Goal: Contribute content: Contribute content

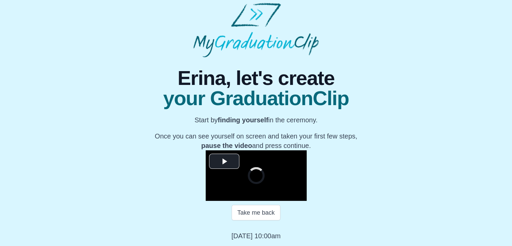
scroll to position [59, 0]
click at [224, 161] on span "Video Player" at bounding box center [224, 161] width 0 height 0
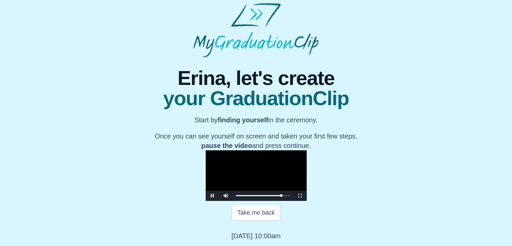
click at [209, 150] on video "Video Player" at bounding box center [256, 175] width 101 height 51
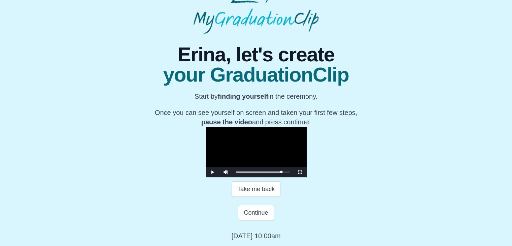
scroll to position [120, 0]
click at [245, 208] on button "Continue" at bounding box center [256, 212] width 36 height 15
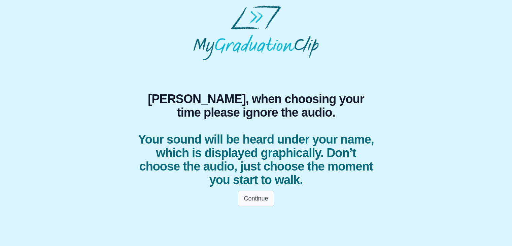
scroll to position [0, 0]
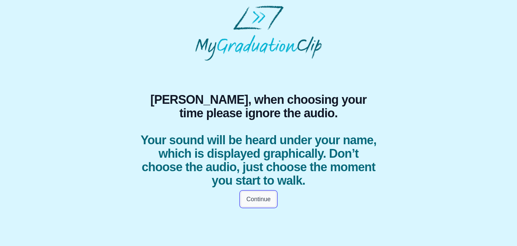
click at [252, 197] on button "Continue" at bounding box center [259, 198] width 36 height 15
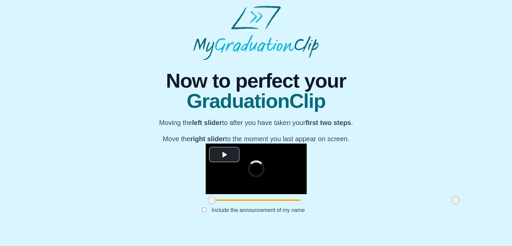
scroll to position [80, 0]
click at [224, 154] on span "Video Player" at bounding box center [224, 154] width 0 height 0
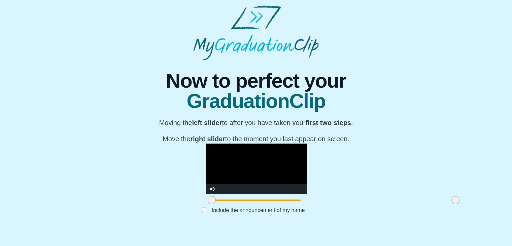
click at [206, 161] on video "Video Player" at bounding box center [256, 168] width 101 height 51
drag, startPoint x: 133, startPoint y: 215, endPoint x: 198, endPoint y: 219, distance: 65.2
click at [271, 206] on div at bounding box center [277, 200] width 12 height 12
drag, startPoint x: 379, startPoint y: 215, endPoint x: 333, endPoint y: 213, distance: 45.9
click at [406, 204] on span at bounding box center [410, 200] width 8 height 8
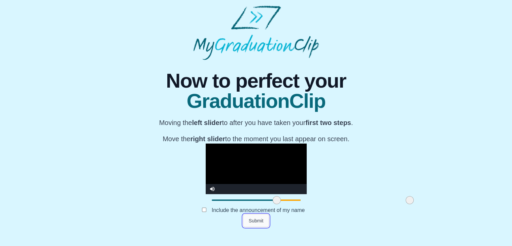
click at [257, 227] on button "Submit" at bounding box center [256, 220] width 26 height 13
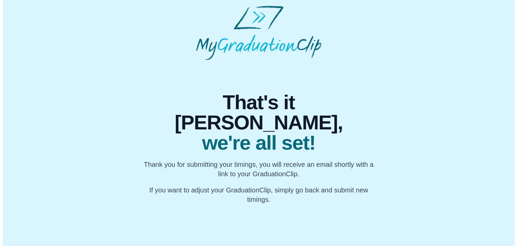
scroll to position [0, 0]
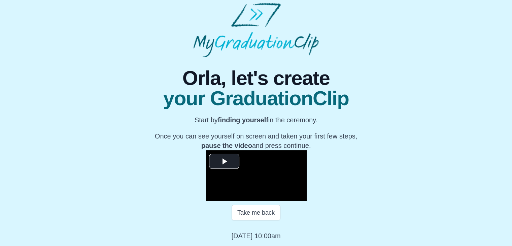
scroll to position [66, 0]
click at [224, 161] on span "Video Player" at bounding box center [224, 161] width 0 height 0
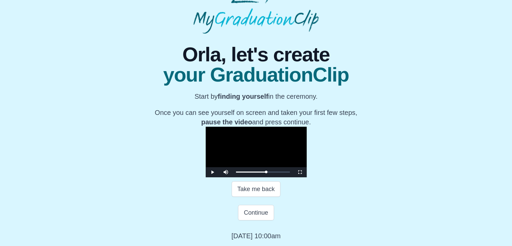
click at [213, 156] on video "Video Player" at bounding box center [256, 152] width 101 height 51
click at [258, 215] on button "Continue" at bounding box center [256, 212] width 36 height 15
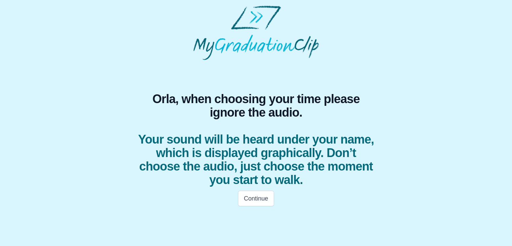
scroll to position [0, 0]
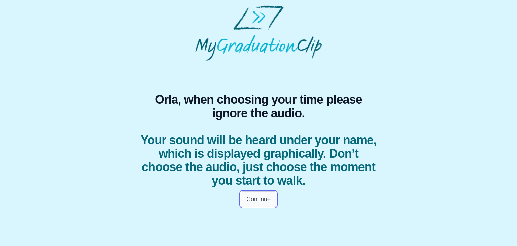
click at [260, 198] on button "Continue" at bounding box center [259, 198] width 36 height 15
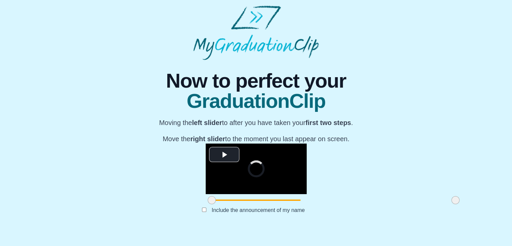
scroll to position [80, 0]
drag, startPoint x: 133, startPoint y: 217, endPoint x: 199, endPoint y: 219, distance: 66.0
click at [272, 206] on div at bounding box center [278, 200] width 12 height 12
drag, startPoint x: 380, startPoint y: 215, endPoint x: 279, endPoint y: 218, distance: 101.8
click at [348, 206] on div at bounding box center [354, 200] width 12 height 12
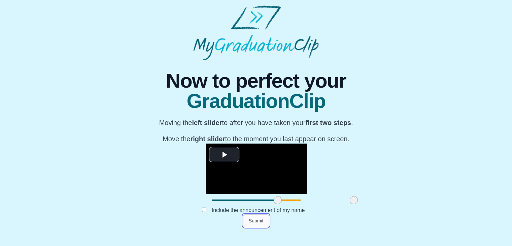
click at [245, 227] on button "Submit" at bounding box center [256, 220] width 26 height 13
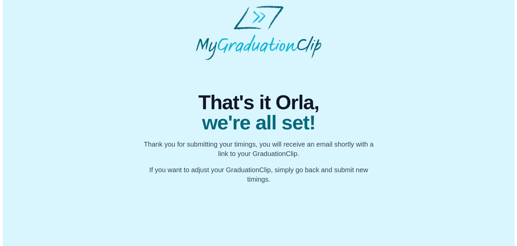
scroll to position [0, 0]
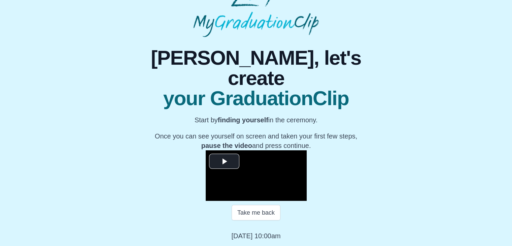
scroll to position [70, 0]
click at [224, 161] on span "Video Player" at bounding box center [224, 161] width 0 height 0
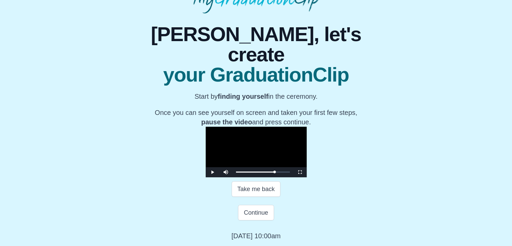
click at [216, 167] on video "Video Player" at bounding box center [256, 152] width 101 height 51
click at [255, 220] on button "Continue" at bounding box center [256, 212] width 36 height 15
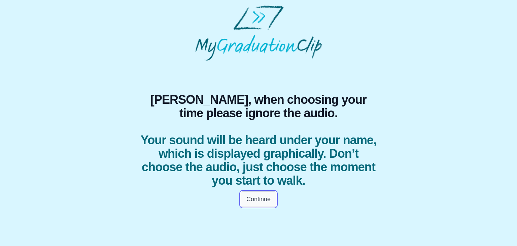
click at [261, 201] on button "Continue" at bounding box center [259, 198] width 36 height 15
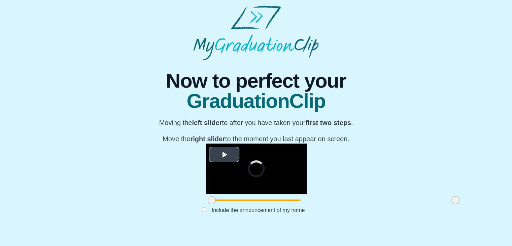
scroll to position [61, 0]
drag, startPoint x: 135, startPoint y: 233, endPoint x: 192, endPoint y: 226, distance: 57.4
click at [206, 206] on div "**********" at bounding box center [256, 174] width 101 height 63
click at [224, 154] on span "Video Player" at bounding box center [224, 154] width 0 height 0
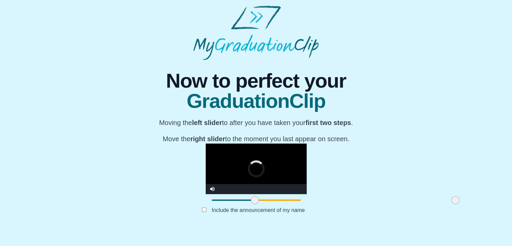
drag, startPoint x: 189, startPoint y: 235, endPoint x: 174, endPoint y: 233, distance: 15.6
click at [251, 204] on span at bounding box center [255, 200] width 8 height 8
click at [206, 143] on video "Video Player" at bounding box center [256, 168] width 101 height 51
drag, startPoint x: 171, startPoint y: 231, endPoint x: 187, endPoint y: 232, distance: 16.2
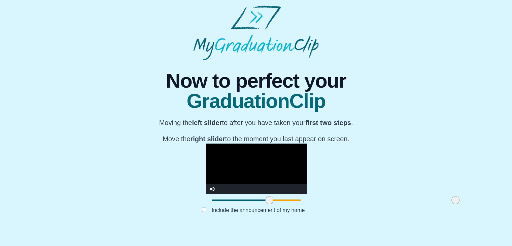
click at [263, 206] on div at bounding box center [269, 200] width 12 height 12
drag, startPoint x: 377, startPoint y: 231, endPoint x: 280, endPoint y: 236, distance: 97.5
click at [354, 204] on span at bounding box center [358, 200] width 8 height 8
click at [258, 227] on button "Submit" at bounding box center [256, 220] width 26 height 13
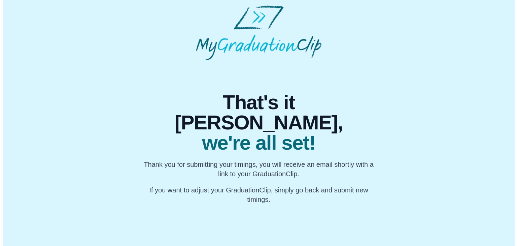
scroll to position [0, 0]
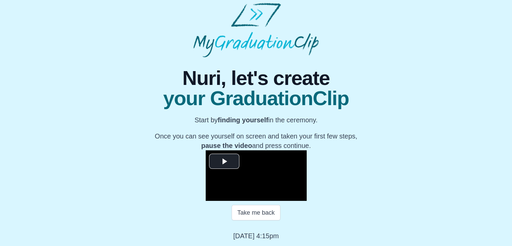
scroll to position [96, 0]
click at [224, 161] on span "Video Player" at bounding box center [224, 161] width 0 height 0
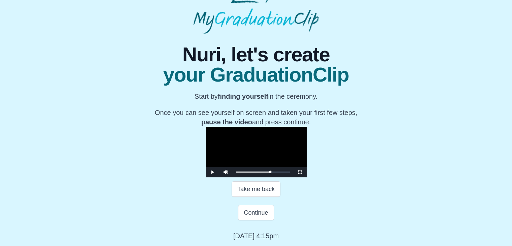
click at [206, 127] on video "Video Player" at bounding box center [256, 152] width 101 height 51
click at [265, 220] on button "Continue" at bounding box center [256, 212] width 36 height 15
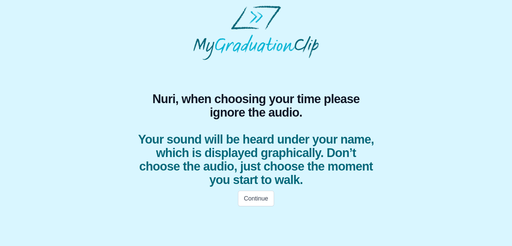
scroll to position [0, 0]
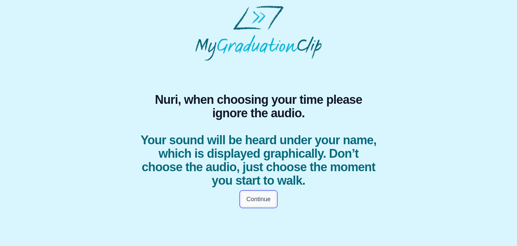
click at [256, 194] on button "Continue" at bounding box center [259, 198] width 36 height 15
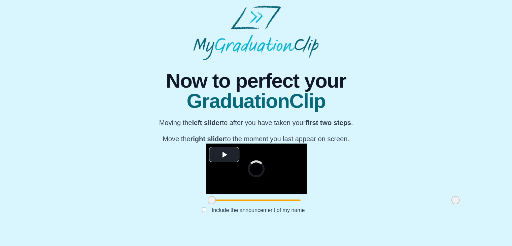
scroll to position [80, 0]
drag, startPoint x: 132, startPoint y: 213, endPoint x: 184, endPoint y: 211, distance: 52.3
click at [260, 204] on span at bounding box center [264, 200] width 8 height 8
drag, startPoint x: 376, startPoint y: 212, endPoint x: 233, endPoint y: 215, distance: 143.5
click at [308, 204] on span at bounding box center [312, 200] width 8 height 8
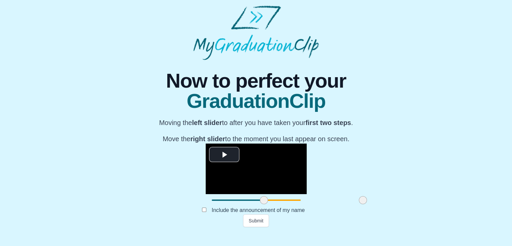
drag, startPoint x: 233, startPoint y: 215, endPoint x: 284, endPoint y: 209, distance: 51.2
click at [359, 204] on span at bounding box center [363, 200] width 8 height 8
click at [251, 227] on button "Submit" at bounding box center [256, 220] width 26 height 13
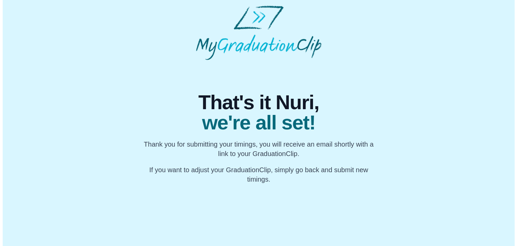
scroll to position [0, 0]
